Goal: Check status: Check status

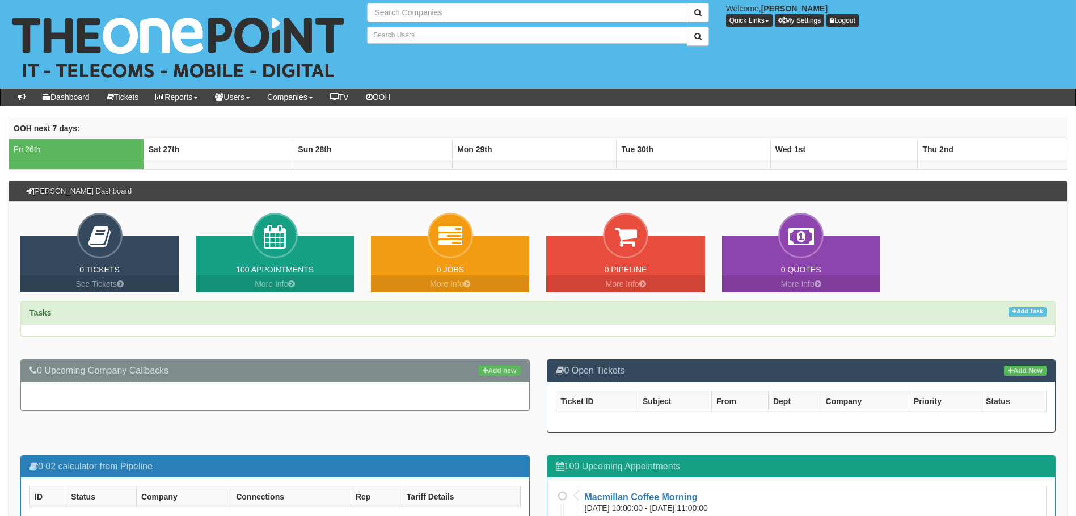
type input "Search Companies"
type input "Search Users"
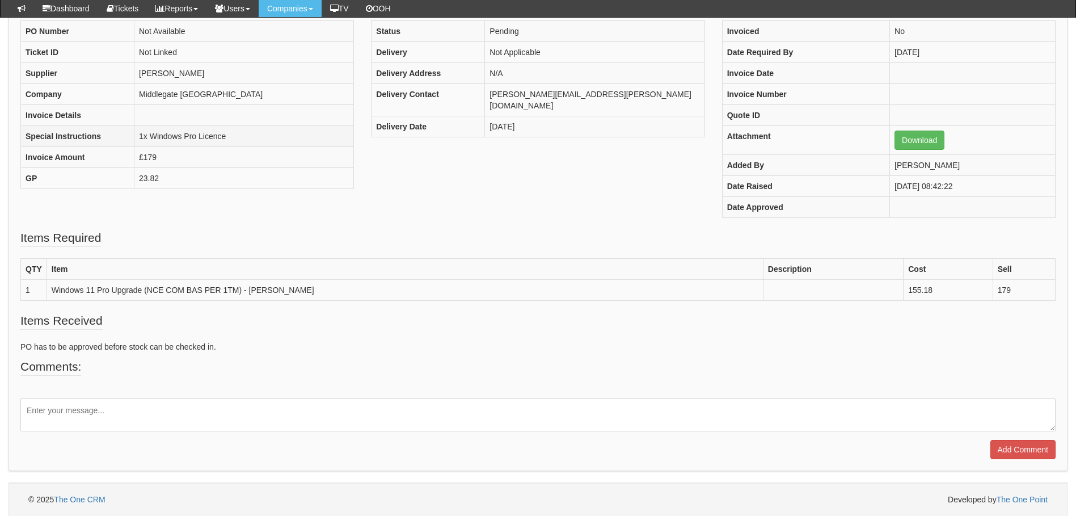
scroll to position [131, 0]
drag, startPoint x: 115, startPoint y: 286, endPoint x: 315, endPoint y: 288, distance: 199.7
click at [315, 288] on td "Windows 11 Pro Upgrade (NCE COM BAS PER 1TM) - [PERSON_NAME]" at bounding box center [405, 289] width 716 height 21
drag, startPoint x: 315, startPoint y: 288, endPoint x: 299, endPoint y: 297, distance: 18.1
click at [299, 297] on td "Windows 11 Pro Upgrade (NCE COM BAS PER 1TM) - [PERSON_NAME]" at bounding box center [405, 289] width 716 height 21
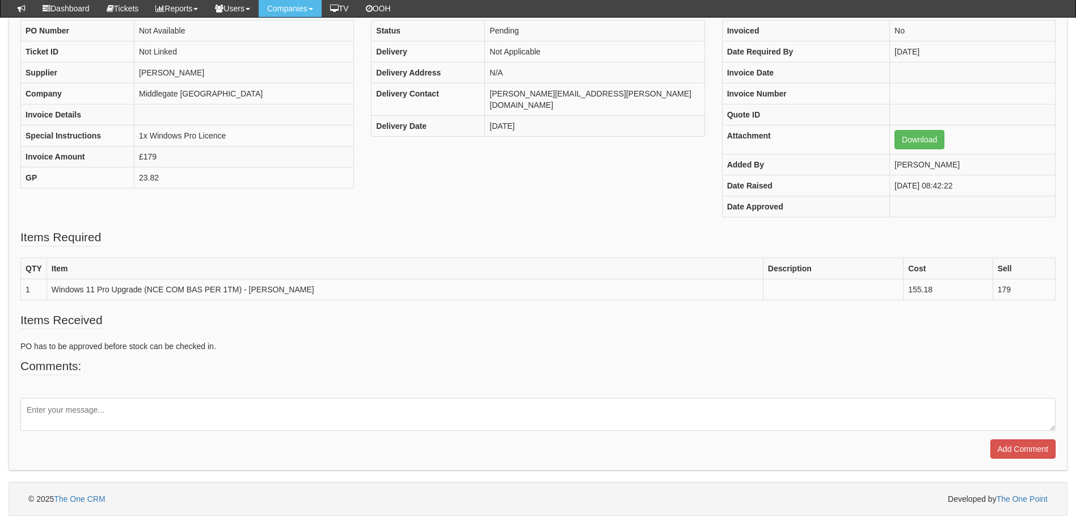
click at [240, 348] on p "PO has to be approved before stock can be checked in." at bounding box center [537, 345] width 1035 height 11
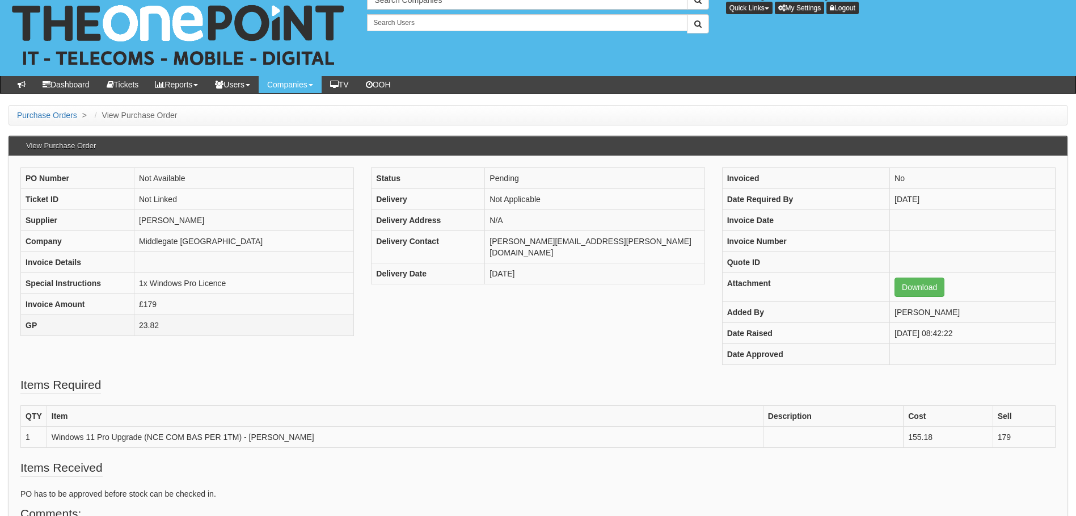
scroll to position [0, 0]
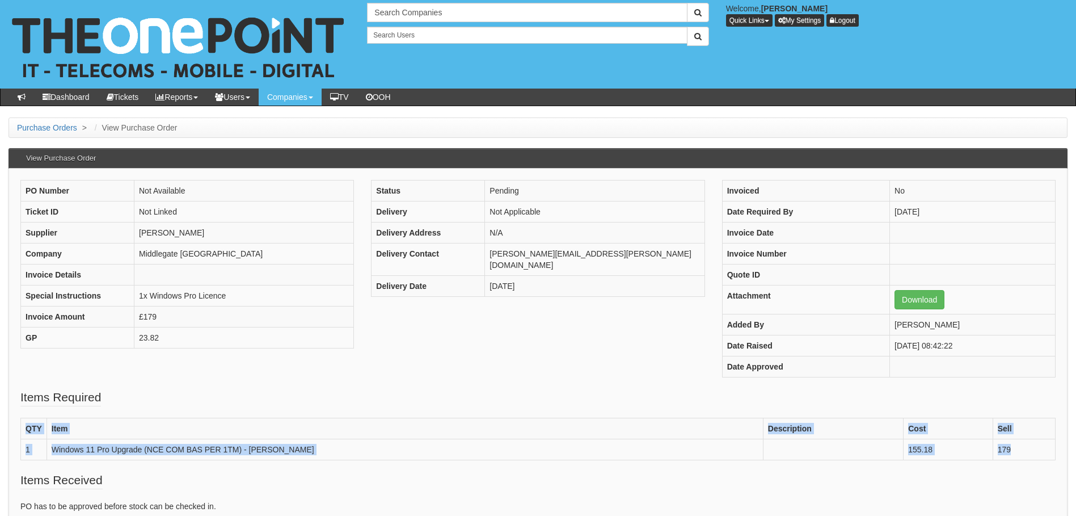
drag, startPoint x: 1015, startPoint y: 450, endPoint x: 113, endPoint y: 410, distance: 902.2
click at [113, 410] on fieldset "Items Required QTY Item Description Cost Sell 1 Windows 11 Pro Upgrade (NCE COM…" at bounding box center [537, 430] width 1035 height 83
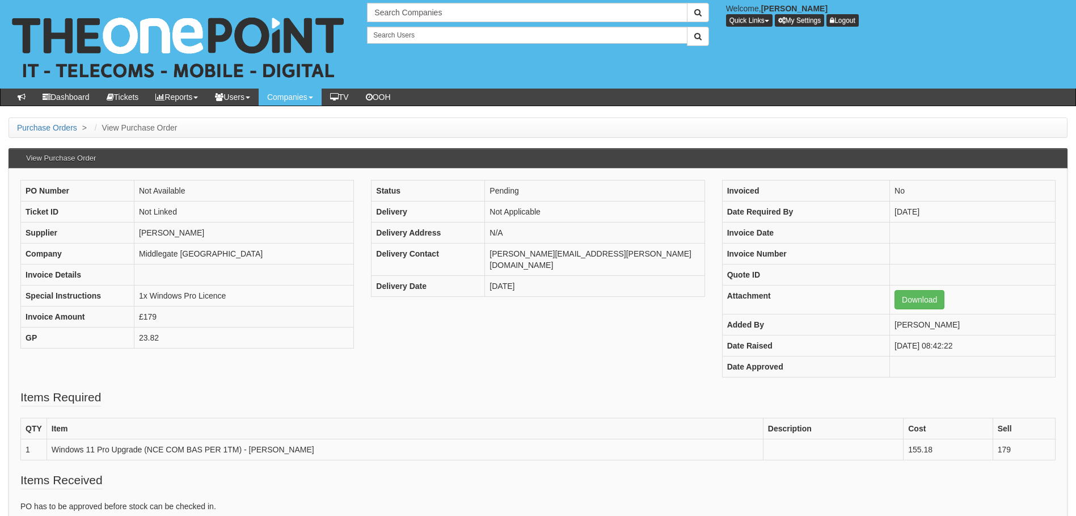
click at [449, 379] on div "PO Number Not Available Ticket ID Not Linked Supplier [PERSON_NAME] Company [GE…" at bounding box center [538, 284] width 1052 height 209
drag, startPoint x: 369, startPoint y: 191, endPoint x: 636, endPoint y: 183, distance: 266.7
click at [636, 183] on div "Status Pending Delivery Not Applicable Delivery Address N/A Delivery Contact [P…" at bounding box center [537, 244] width 351 height 128
drag, startPoint x: 636, startPoint y: 183, endPoint x: 408, endPoint y: 290, distance: 251.2
click at [408, 290] on div "Status Pending Delivery Not Applicable Delivery Address N/A Delivery Contact [P…" at bounding box center [537, 244] width 351 height 128
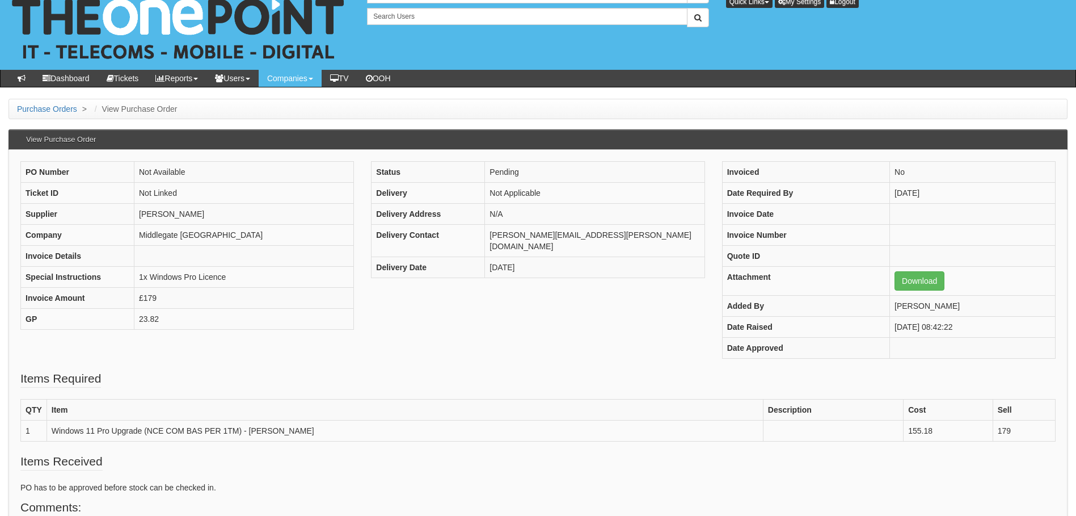
scroll to position [18, 0]
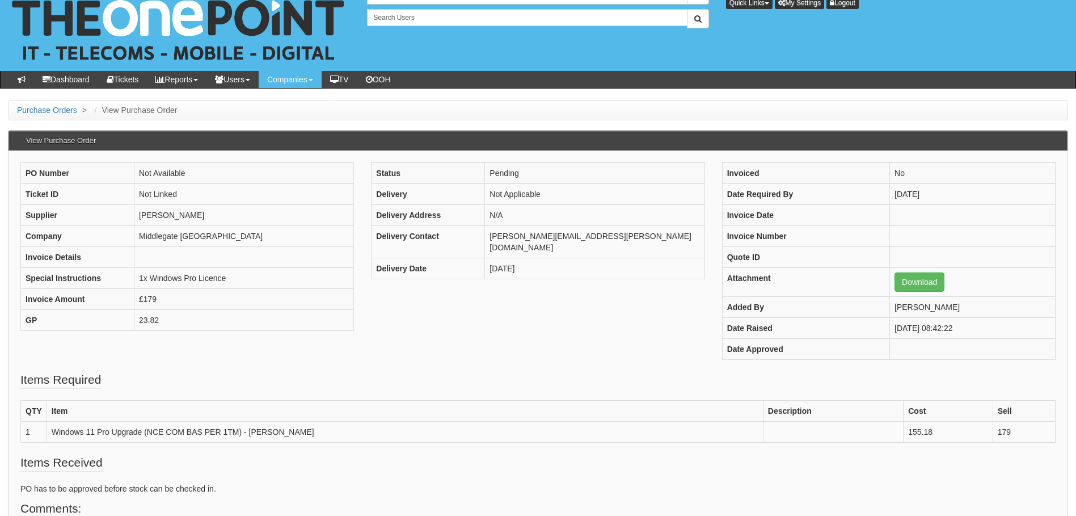
click at [430, 360] on div "PO Number Not Available Ticket ID Not Linked Supplier [PERSON_NAME] Company [GE…" at bounding box center [538, 266] width 1052 height 209
